Goal: Information Seeking & Learning: Learn about a topic

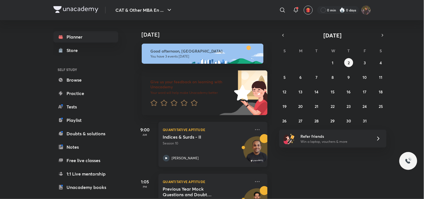
scroll to position [81, 0]
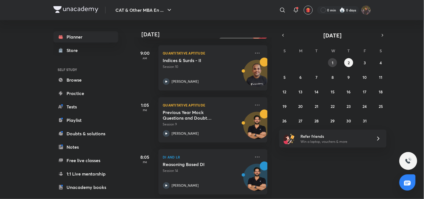
click at [332, 59] on button "1" at bounding box center [332, 62] width 9 height 9
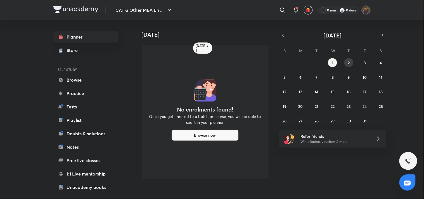
click at [350, 63] on button "2" at bounding box center [349, 62] width 9 height 9
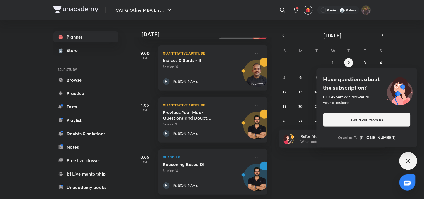
click at [411, 167] on div "Have questions about the subscription? Our expert can answer all your questions…" at bounding box center [409, 161] width 18 height 18
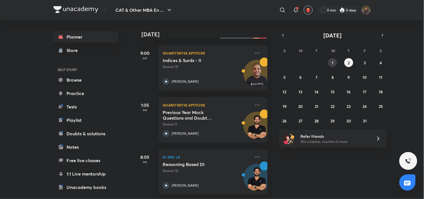
click at [335, 64] on button "1" at bounding box center [332, 62] width 9 height 9
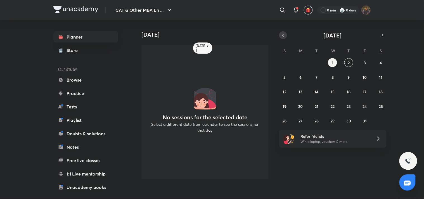
click at [280, 34] on button "button" at bounding box center [284, 35] width 8 height 8
click at [313, 118] on div "31 1 2 3 4 5 6 7 8 9 10 11 12 13 14 15 16 17 18 19 20 21 22 23 24 25 26 27 28 2…" at bounding box center [333, 91] width 107 height 67
click at [317, 121] on abbr "30" at bounding box center [317, 120] width 5 height 5
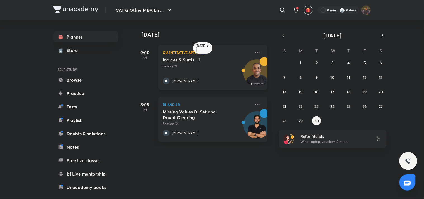
click at [205, 71] on div "Indices & Surds - I Session 9 [PERSON_NAME]" at bounding box center [207, 70] width 88 height 27
